Goal: Register for event/course

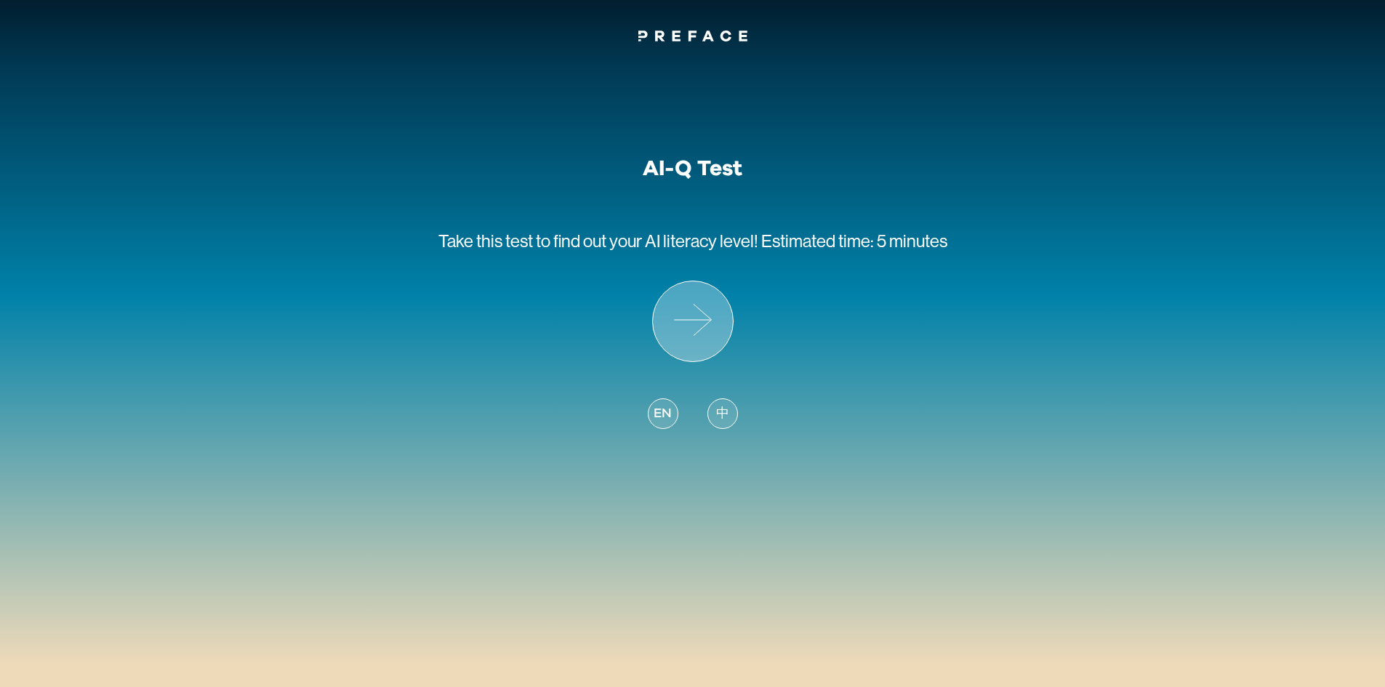
click at [675, 323] on icon at bounding box center [693, 321] width 80 height 80
